Goal: Task Accomplishment & Management: Manage account settings

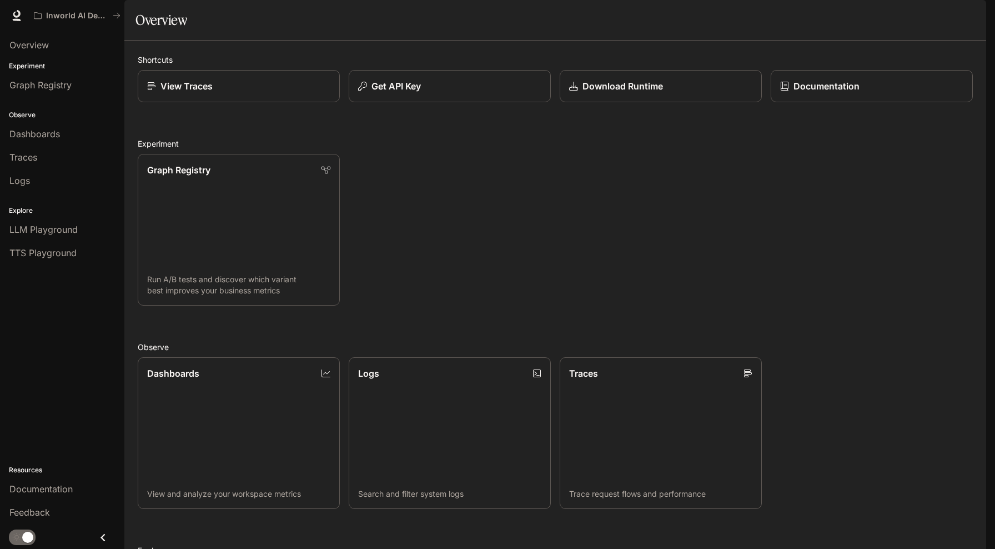
click at [976, 17] on img "button" at bounding box center [971, 16] width 16 height 16
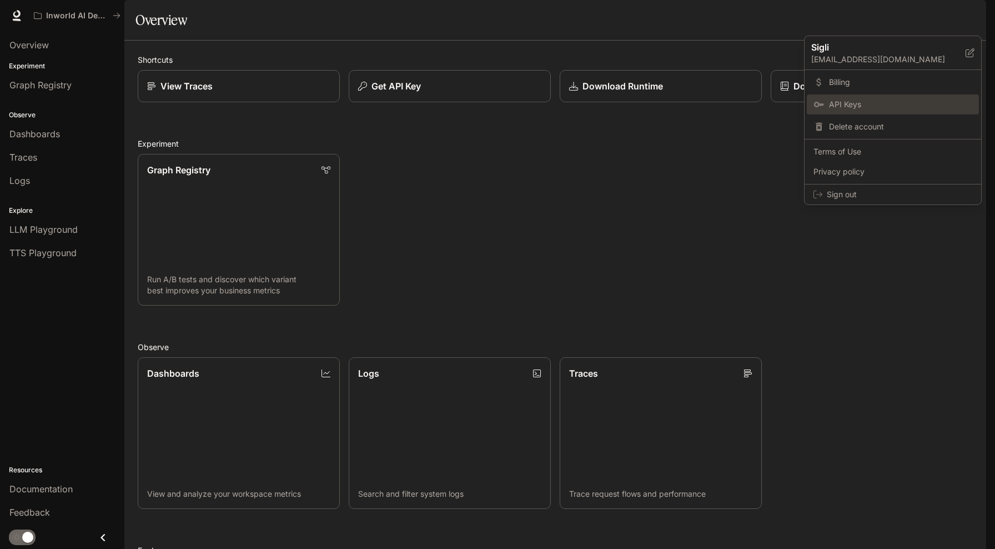
click at [848, 102] on span "API Keys" at bounding box center [900, 104] width 143 height 11
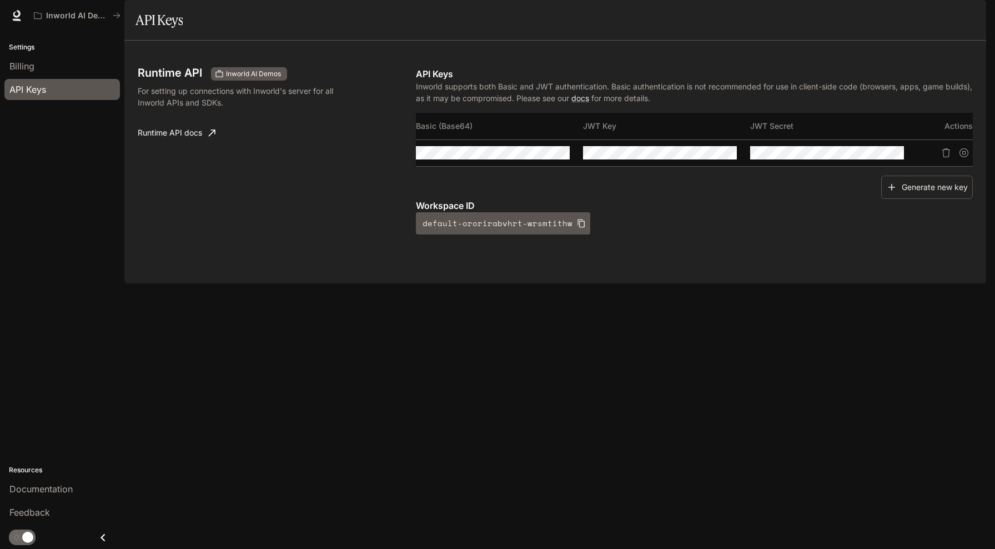
click at [968, 14] on img "button" at bounding box center [971, 16] width 16 height 16
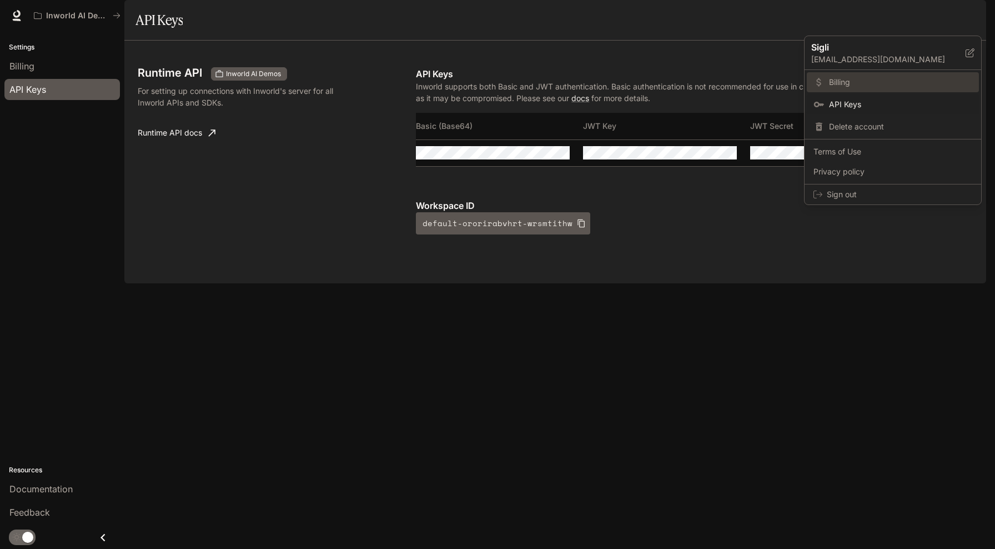
click at [843, 82] on span "Billing" at bounding box center [900, 82] width 143 height 11
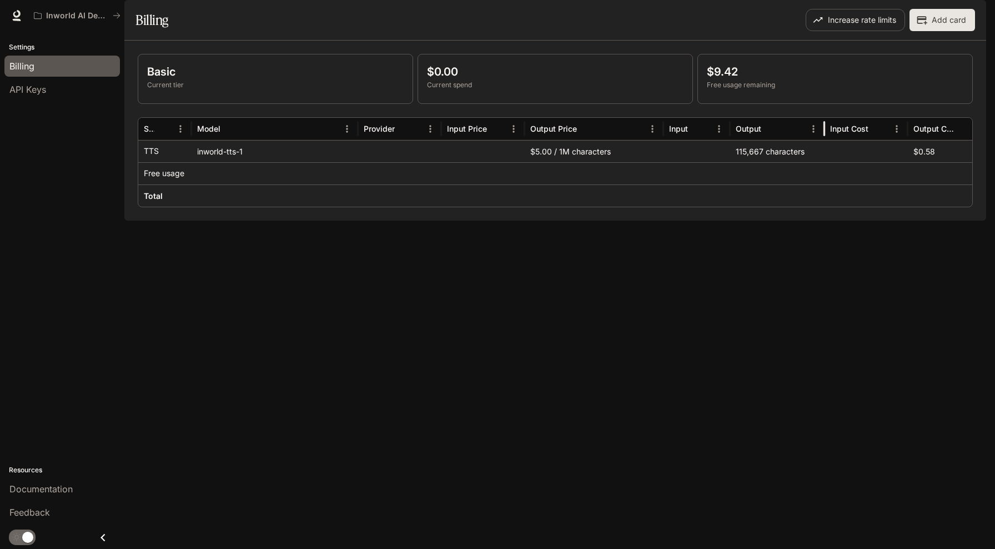
drag, startPoint x: 799, startPoint y: 162, endPoint x: 827, endPoint y: 162, distance: 27.8
click at [827, 140] on div at bounding box center [825, 129] width 6 height 22
drag, startPoint x: 735, startPoint y: 183, endPoint x: 784, endPoint y: 183, distance: 48.3
click at [784, 162] on div "117,691 characters" at bounding box center [763, 151] width 67 height 22
click at [664, 221] on div "Basic Current tier $0.00 Current spend $9.41 Free usage remaining Service Model…" at bounding box center [555, 131] width 862 height 180
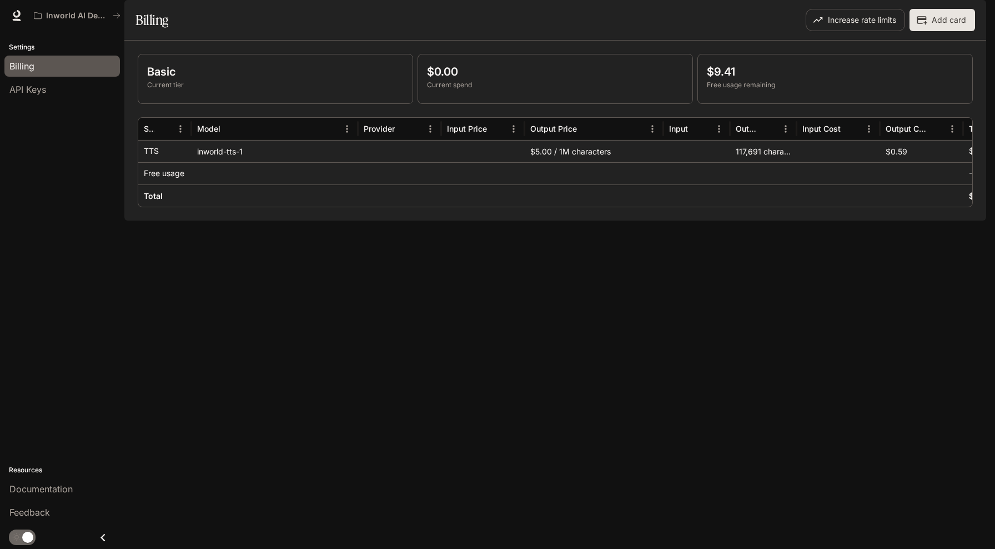
click at [423, 31] on div "Billing" at bounding box center [345, 20] width 418 height 22
